Goal: Task Accomplishment & Management: Use online tool/utility

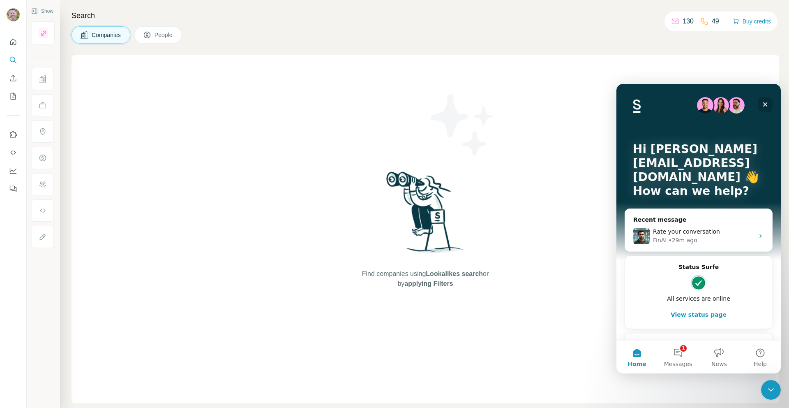
click at [768, 105] on icon "Close" at bounding box center [765, 104] width 7 height 7
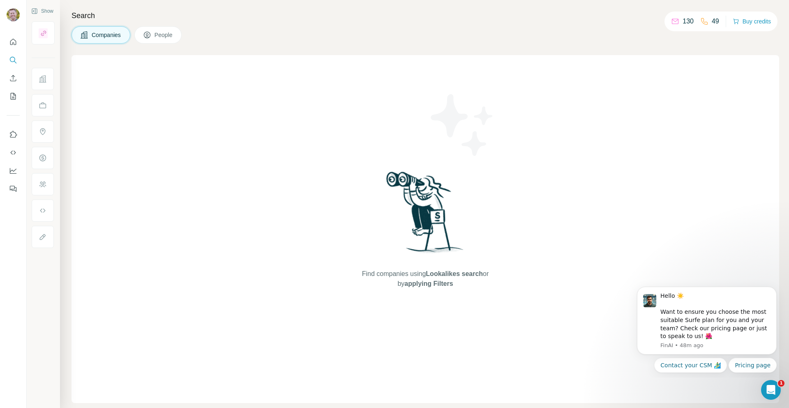
click at [0, 186] on div at bounding box center [13, 113] width 26 height 167
click at [13, 76] on icon "Enrich CSV" at bounding box center [13, 78] width 8 height 8
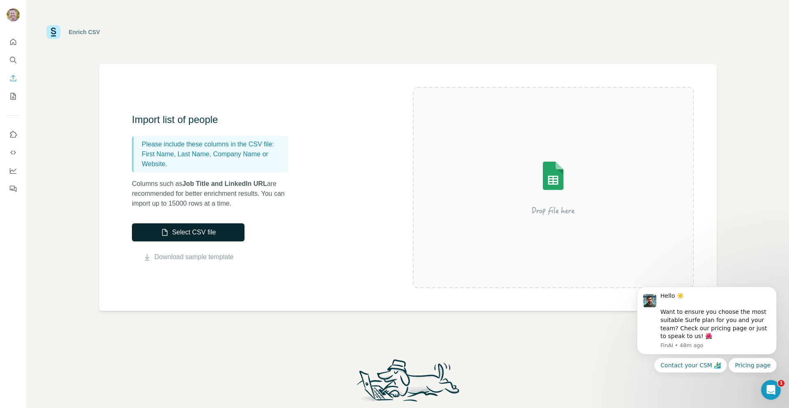
click at [223, 231] on button "Select CSV file" at bounding box center [188, 232] width 113 height 18
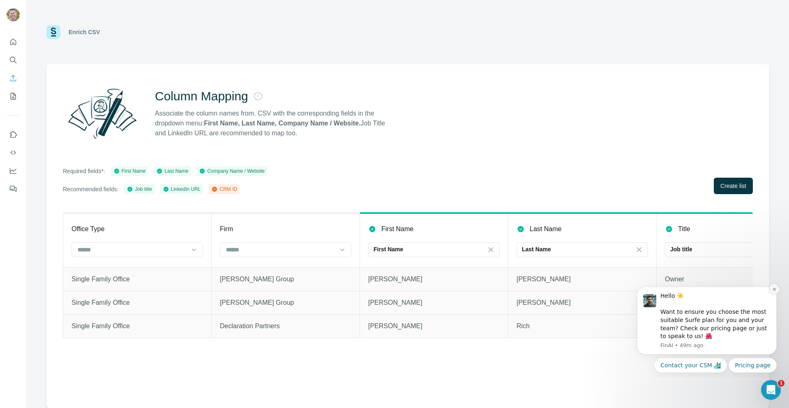
click at [773, 291] on icon "Dismiss notification" at bounding box center [775, 289] width 5 height 5
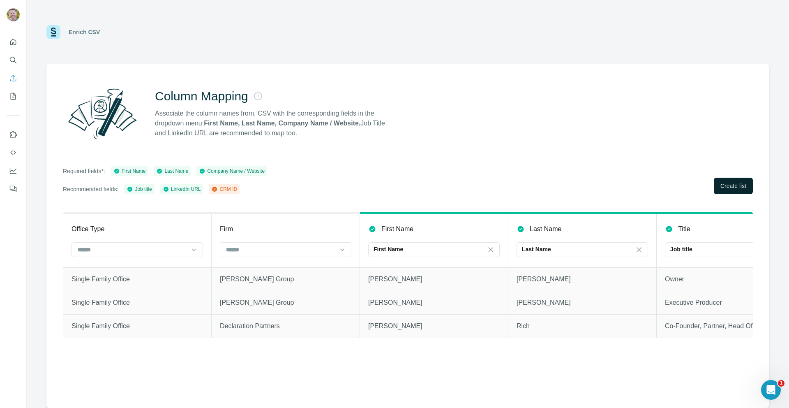
click at [731, 192] on button "Create list" at bounding box center [733, 186] width 39 height 16
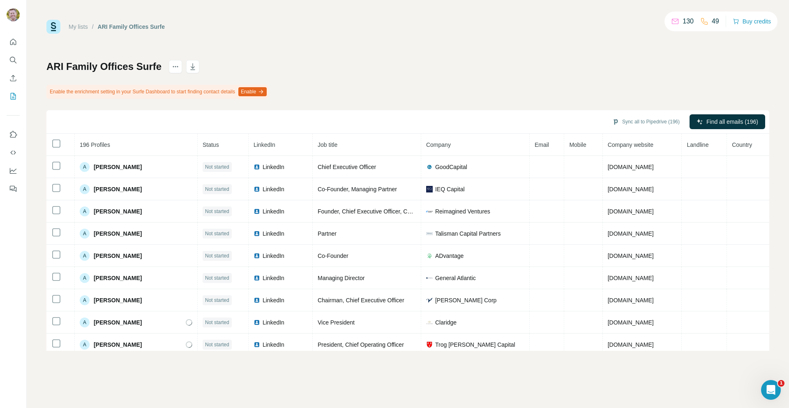
click at [264, 91] on button "Enable" at bounding box center [252, 91] width 28 height 9
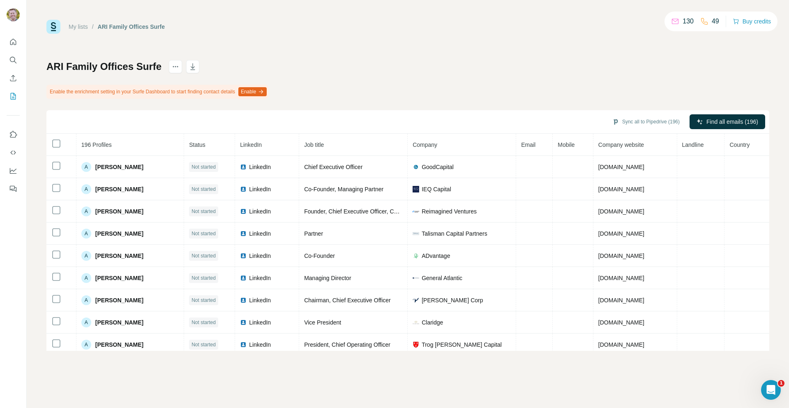
click at [561, 145] on span "Mobile" at bounding box center [566, 144] width 17 height 7
click at [733, 120] on span "Find all emails (196)" at bounding box center [733, 122] width 52 height 8
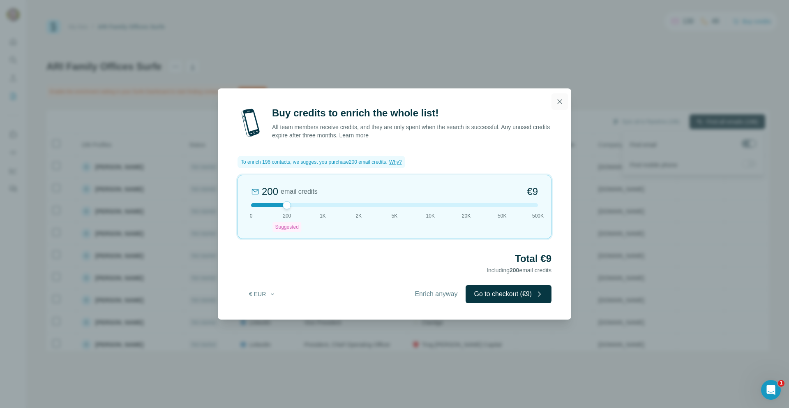
click at [564, 102] on icon "button" at bounding box center [560, 101] width 8 height 8
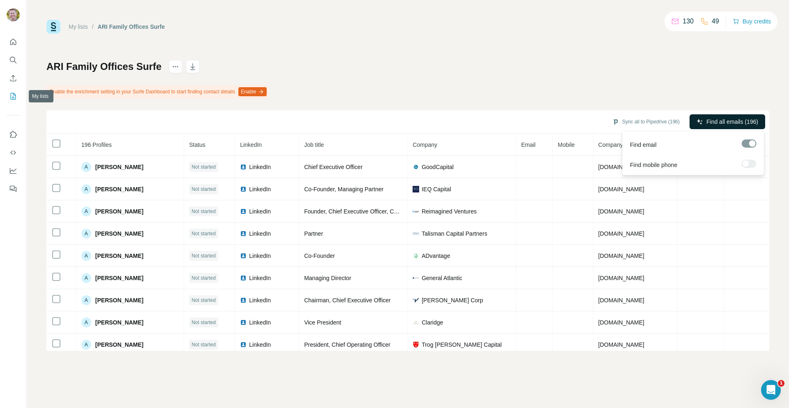
click at [15, 93] on icon "My lists" at bounding box center [13, 96] width 8 height 8
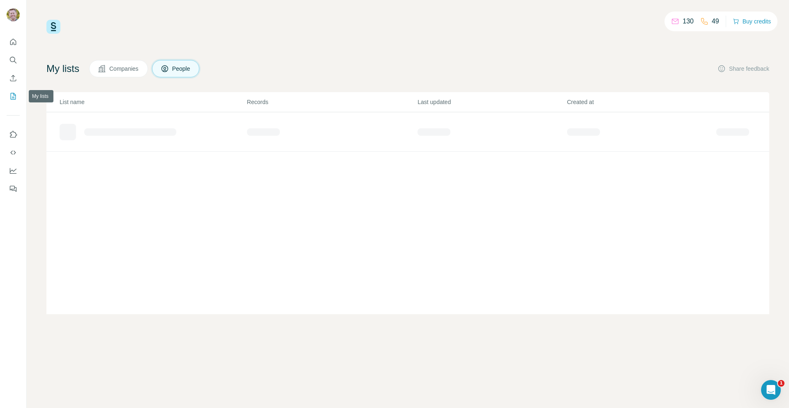
click at [10, 94] on icon "My lists" at bounding box center [13, 96] width 8 height 8
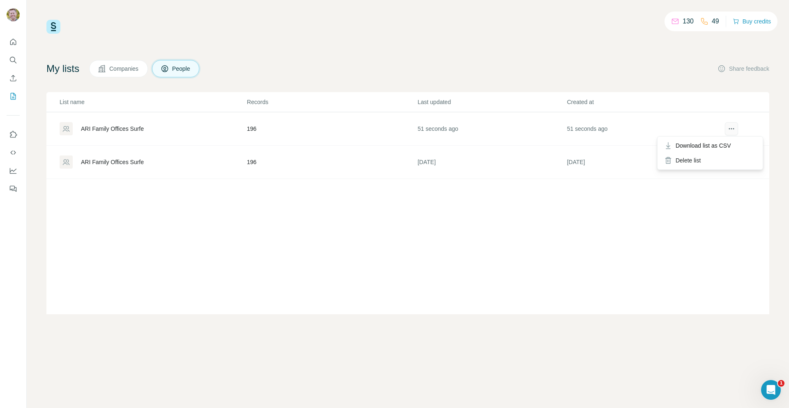
click at [735, 130] on icon "actions" at bounding box center [732, 129] width 8 height 8
click at [645, 112] on th "Created at" at bounding box center [641, 102] width 149 height 20
click at [118, 72] on span "Companies" at bounding box center [124, 69] width 30 height 8
